Goal: Task Accomplishment & Management: Complete application form

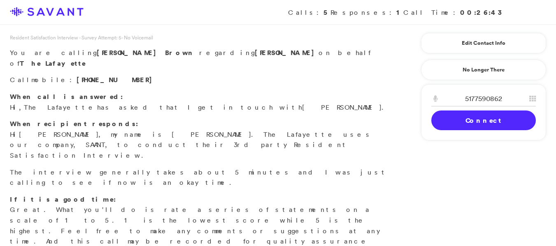
click at [472, 118] on link "Connect" at bounding box center [483, 121] width 104 height 20
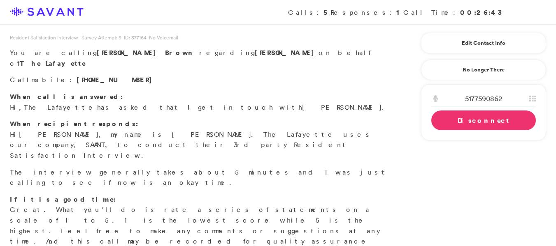
click at [457, 121] on link "Disconnect" at bounding box center [483, 121] width 104 height 20
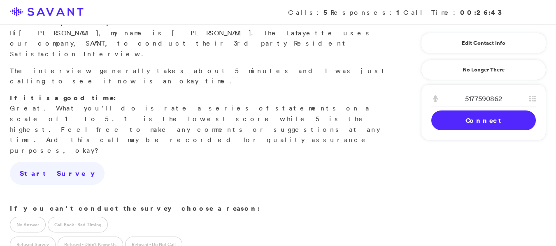
scroll to position [104, 0]
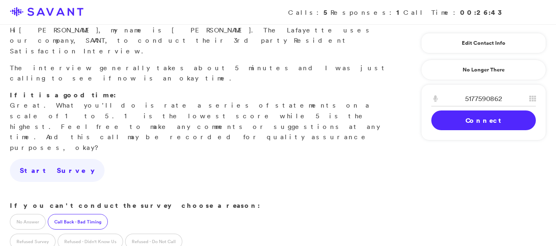
click at [76, 214] on label "Call Back - Bad Timing" at bounding box center [78, 222] width 60 height 16
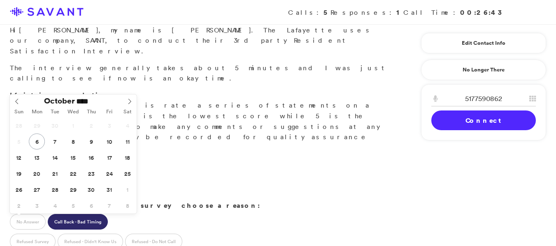
type input "**********"
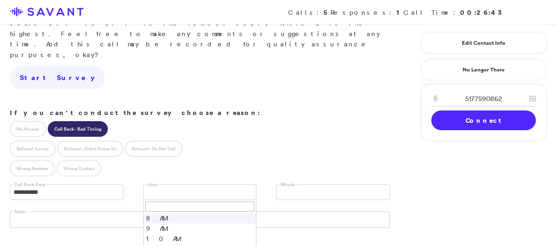
scroll to position [199, 0]
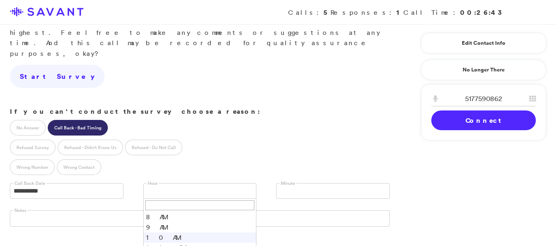
click at [169, 233] on li "10 AM" at bounding box center [200, 238] width 113 height 10
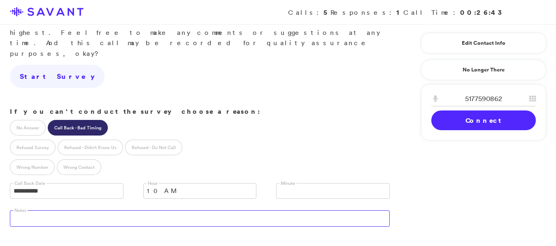
click at [153, 211] on textarea at bounding box center [200, 219] width 380 height 16
click at [153, 211] on textarea "call" at bounding box center [200, 219] width 380 height 16
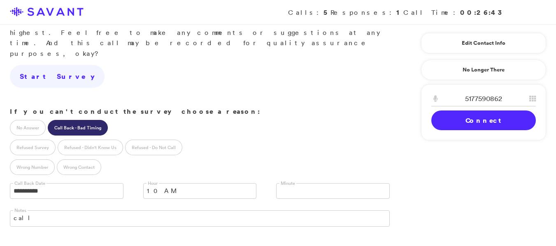
drag, startPoint x: 153, startPoint y: 153, endPoint x: 357, endPoint y: 65, distance: 221.8
click at [357, 117] on div "No Answer Call Back - Bad Timing" at bounding box center [199, 127] width 399 height 20
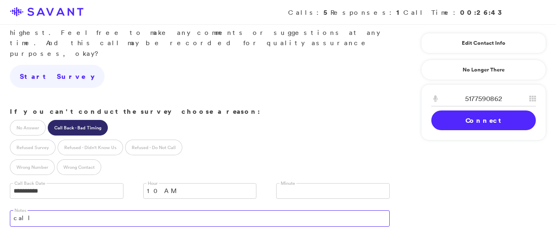
click at [69, 211] on textarea "call" at bounding box center [200, 219] width 380 height 16
type textarea "c"
